Goal: Information Seeking & Learning: Learn about a topic

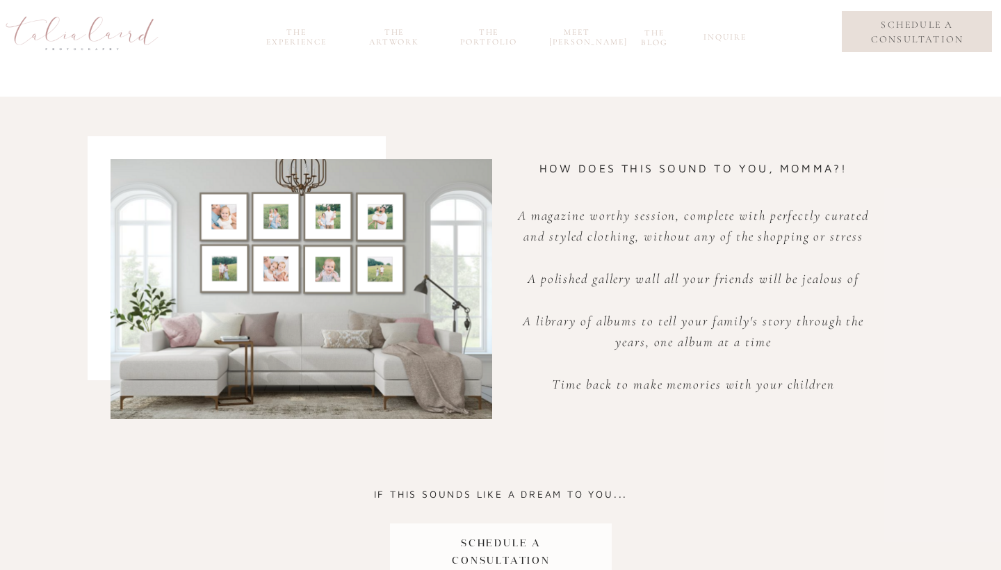
scroll to position [687, 0]
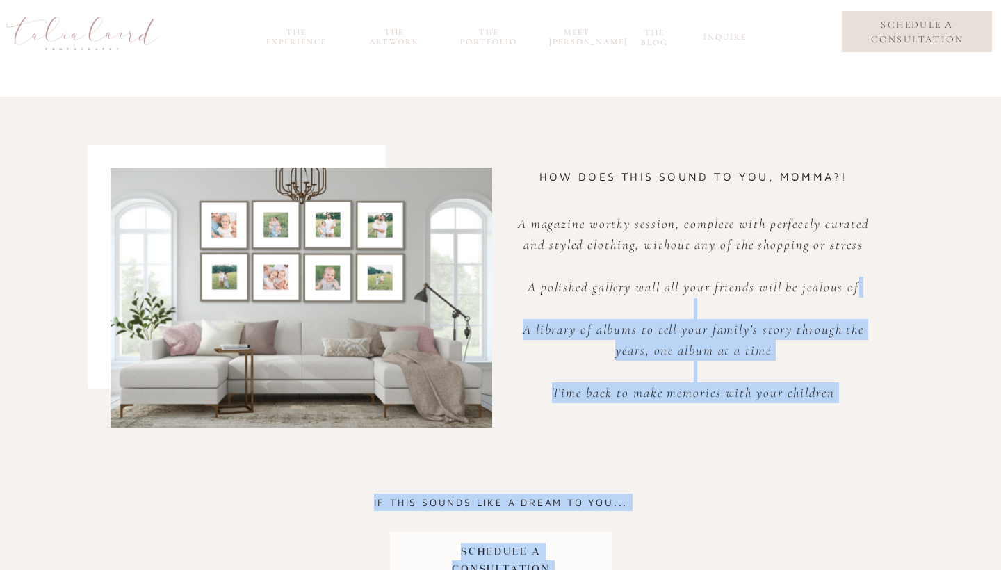
drag, startPoint x: 540, startPoint y: 174, endPoint x: 547, endPoint y: 309, distance: 135.0
click at [547, 310] on div "PRESERVE YOUR TIME WITH YOUR BABIES & LEAVE THE STRESSFUL Parts to us A magazin…" at bounding box center [500, 285] width 834 height 665
click at [547, 309] on p "A magazine worthy session, complete with perfectly curated and styled clothing,…" at bounding box center [693, 342] width 370 height 259
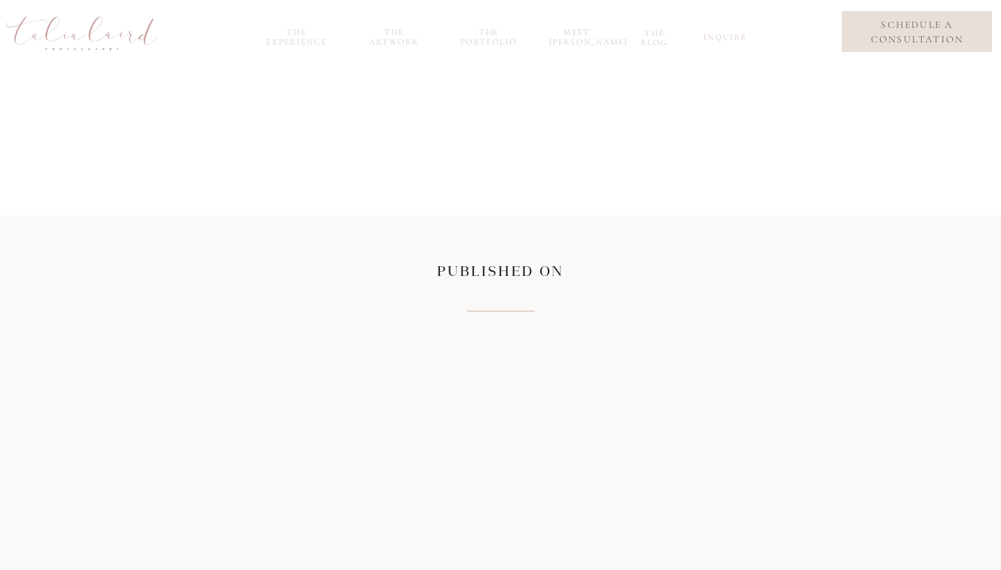
scroll to position [5683, 0]
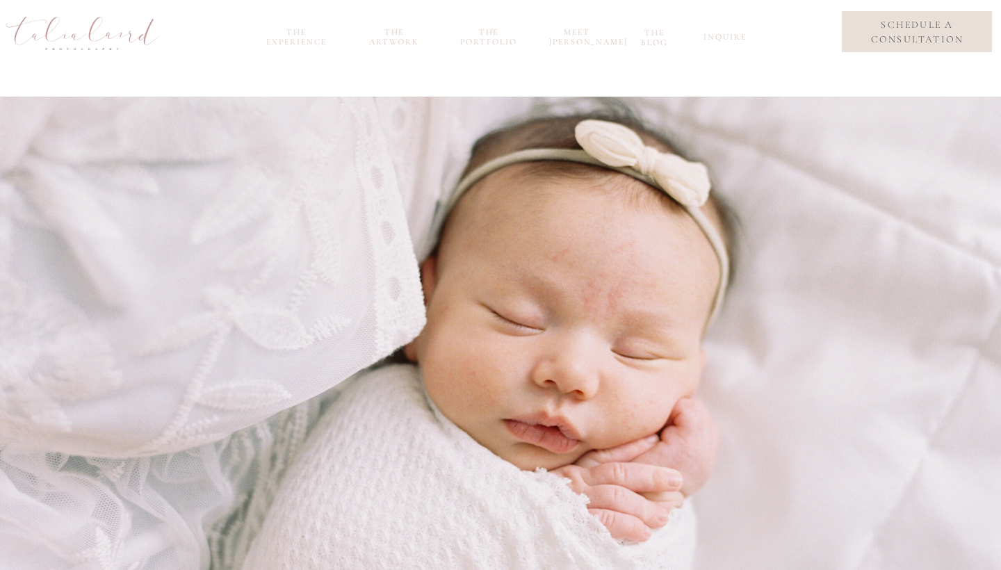
click at [302, 35] on nav "the experience" at bounding box center [296, 35] width 74 height 16
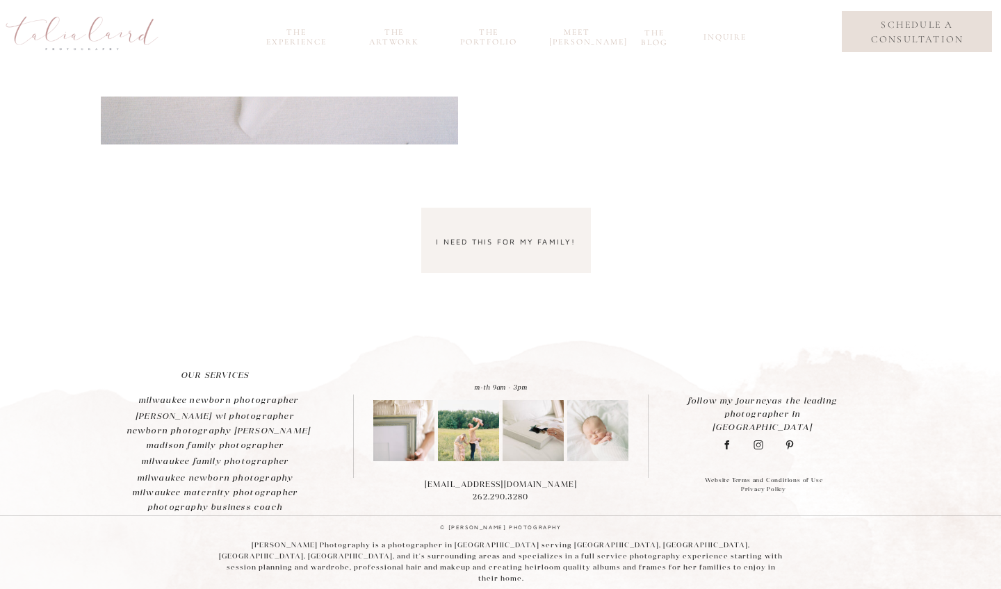
scroll to position [3704, 0]
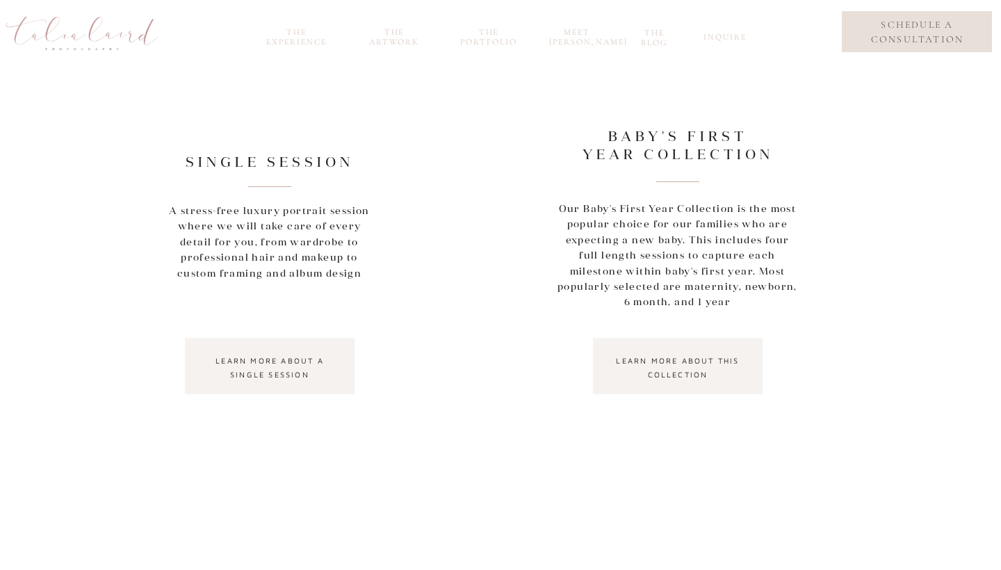
scroll to position [1224, 0]
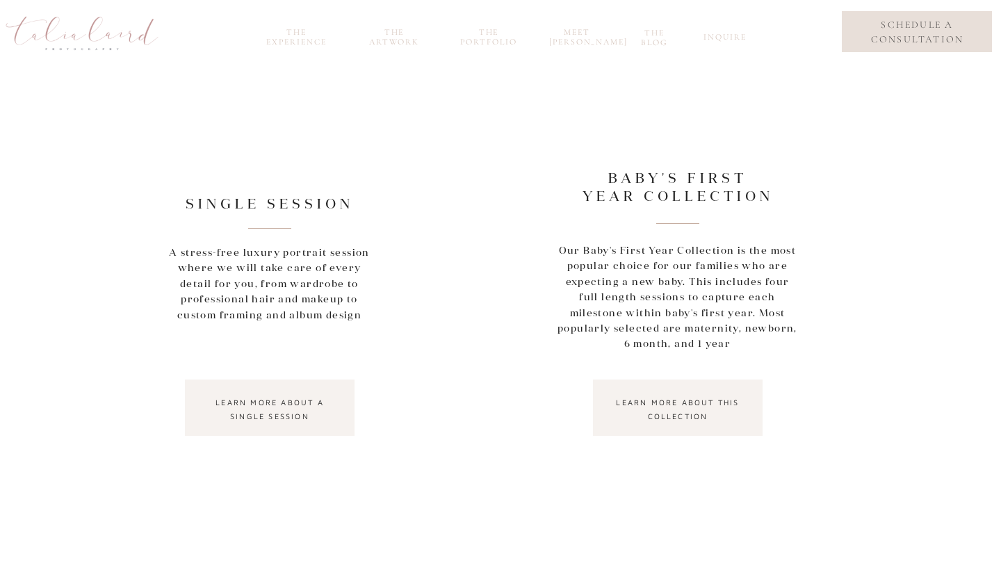
click at [683, 405] on nav "learn more about this collection" at bounding box center [677, 408] width 145 height 25
